Goal: Task Accomplishment & Management: Manage account settings

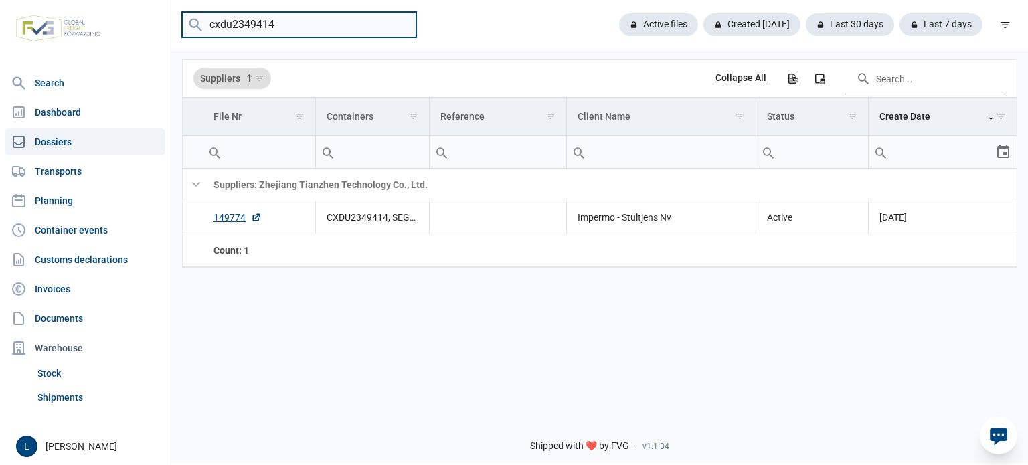
click at [314, 19] on input "cxdu2349414" at bounding box center [299, 25] width 234 height 26
click at [313, 18] on input "cxdu2349414" at bounding box center [299, 25] width 234 height 26
drag, startPoint x: 313, startPoint y: 18, endPoint x: -13, endPoint y: -60, distance: 335.7
click at [0, 0] on html "For evaluation purposes only. Redistribution prohibited. Please register an exi…" at bounding box center [514, 232] width 1028 height 465
type input "icon"
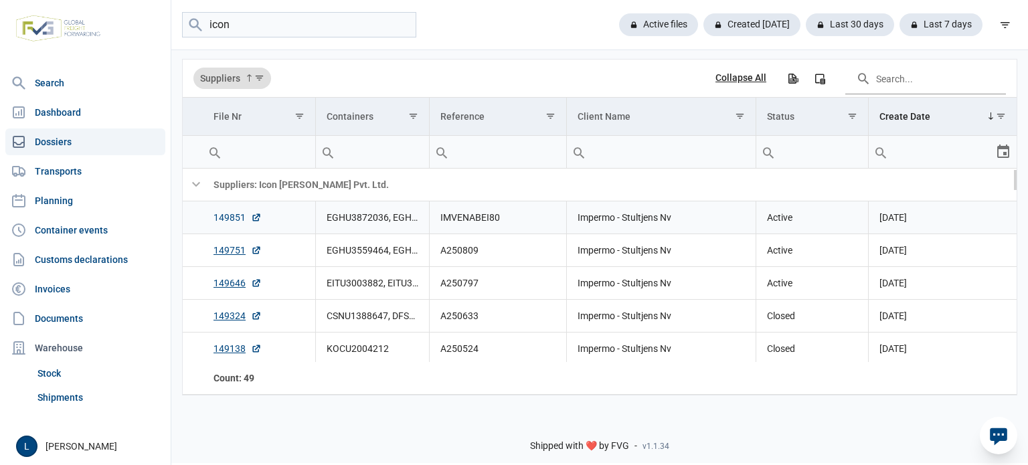
click at [231, 216] on link "149851" at bounding box center [237, 217] width 48 height 13
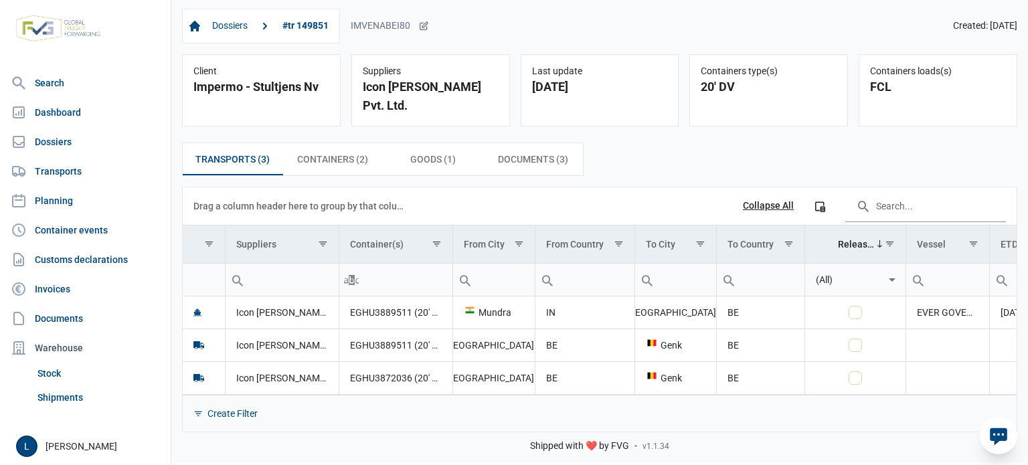
click at [417, 15] on div "Dossiers #tr 149851 IMVENABEI80" at bounding box center [305, 26] width 247 height 35
click at [417, 17] on div "Dossiers #tr 149851 IMVENABEI80" at bounding box center [305, 26] width 247 height 35
click at [413, 27] on div "IMVENABEI80" at bounding box center [390, 26] width 78 height 12
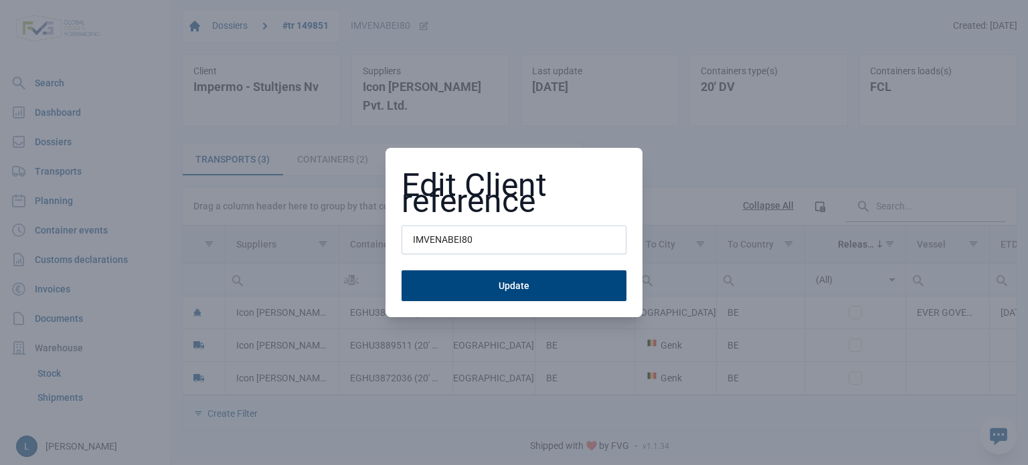
click at [452, 237] on input "IMVENABEI80" at bounding box center [513, 239] width 225 height 29
type input "A250849"
click at [401, 270] on button "Update" at bounding box center [513, 285] width 225 height 31
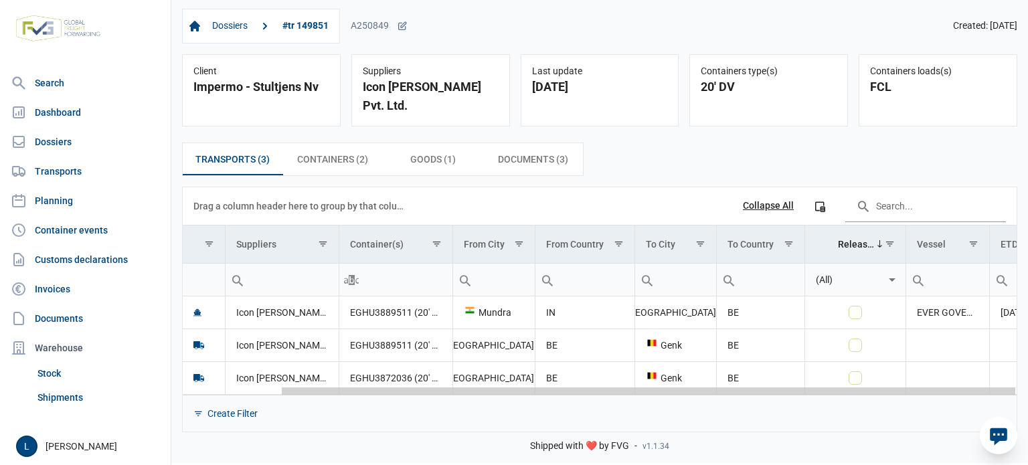
scroll to position [0, 110]
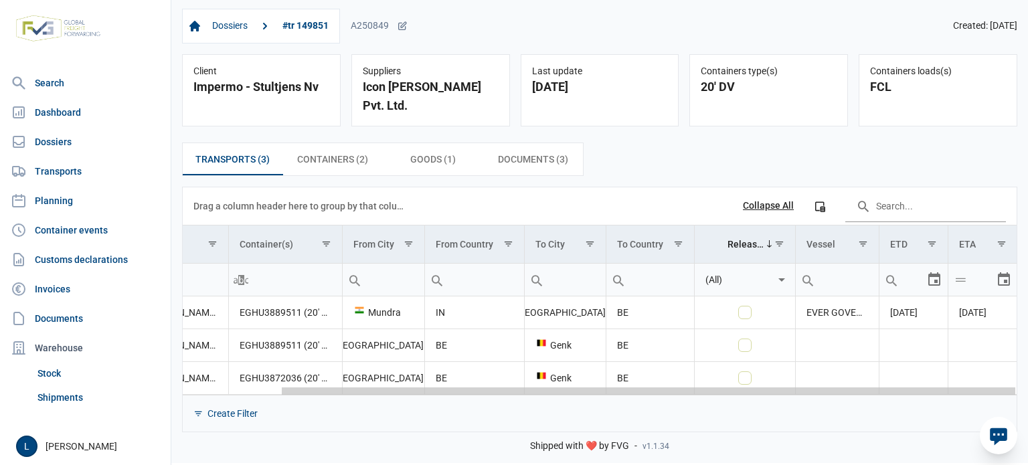
drag, startPoint x: 482, startPoint y: 373, endPoint x: 994, endPoint y: 395, distance: 512.3
click at [994, 395] on body "For evaluation purposes only. Redistribution prohibited. Please register an exi…" at bounding box center [514, 209] width 1028 height 465
